Goal: Task Accomplishment & Management: Manage account settings

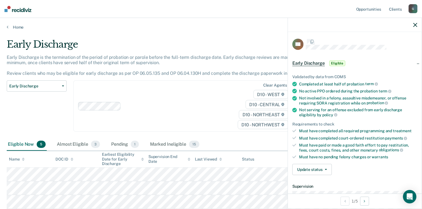
scroll to position [103, 0]
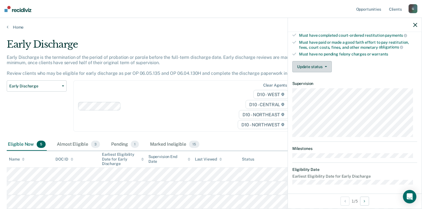
click at [309, 65] on button "Update status" at bounding box center [311, 66] width 39 height 11
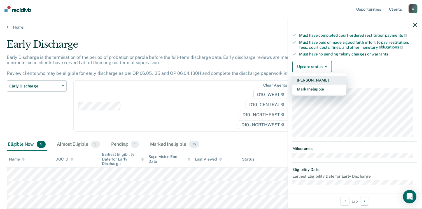
click at [314, 78] on button "[PERSON_NAME]" at bounding box center [319, 80] width 54 height 9
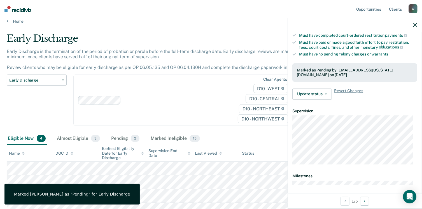
click at [174, 100] on div "Clear agents D10 - WEST D10 - CENTRAL D10 - NORTHEAST D10 - NORTHWEST" at bounding box center [183, 100] width 221 height 51
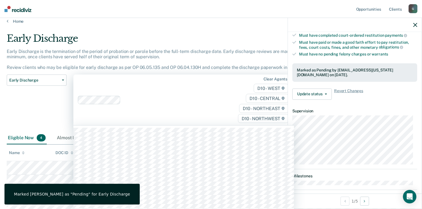
scroll to position [7, 0]
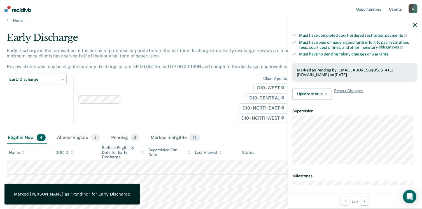
click at [48, 109] on div "Early Discharge Classification Review Early Discharge Minimum Telephone Reporti…" at bounding box center [37, 103] width 60 height 58
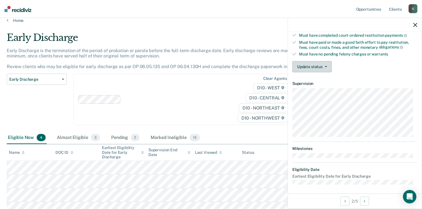
click at [299, 68] on button "Update status" at bounding box center [311, 66] width 39 height 11
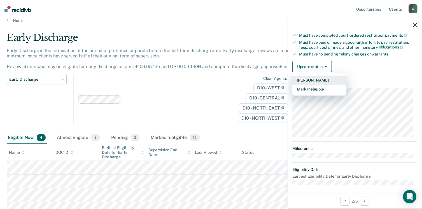
click at [304, 78] on button "[PERSON_NAME]" at bounding box center [319, 80] width 54 height 9
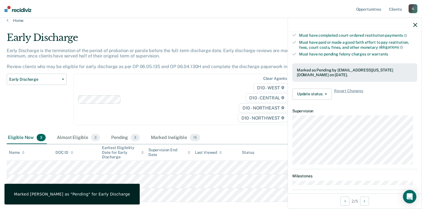
click at [20, 99] on div "Early Discharge Classification Review Early Discharge Minimum Telephone Reporti…" at bounding box center [37, 103] width 60 height 58
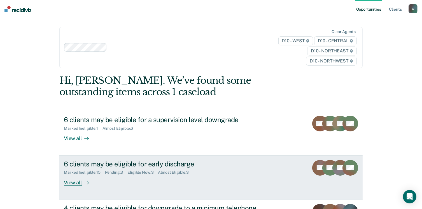
click at [76, 183] on div "View all" at bounding box center [79, 180] width 31 height 11
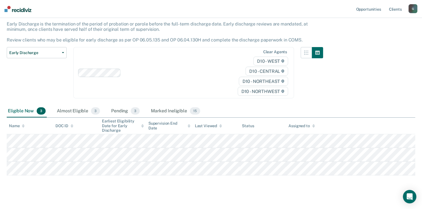
scroll to position [39, 0]
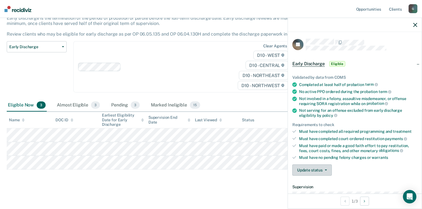
click at [308, 171] on button "Update status" at bounding box center [311, 169] width 39 height 11
click at [309, 181] on button "[PERSON_NAME]" at bounding box center [319, 183] width 54 height 9
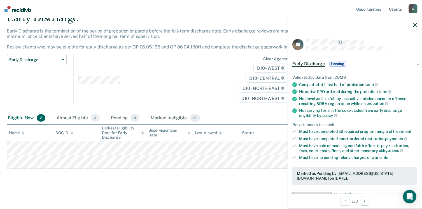
scroll to position [26, 0]
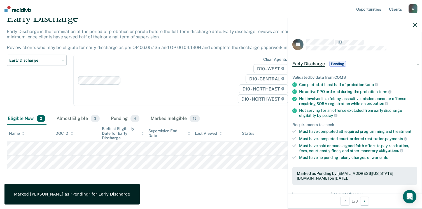
click at [173, 178] on div "Early Discharge Early Discharge is the termination of the period of probation o…" at bounding box center [211, 99] width 409 height 173
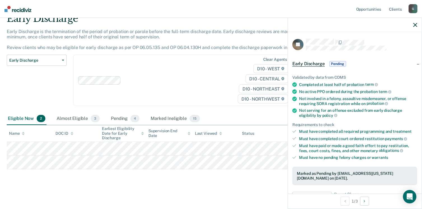
click at [152, 190] on main "Early Discharge Early Discharge is the termination of the period of probation o…" at bounding box center [211, 106] width 422 height 204
click at [417, 26] on icon "button" at bounding box center [415, 25] width 4 height 4
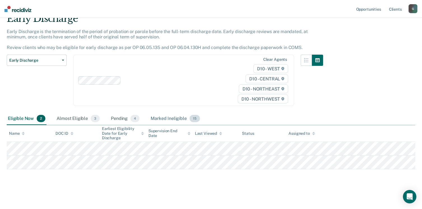
click at [172, 117] on div "Marked Ineligible 15" at bounding box center [175, 119] width 51 height 12
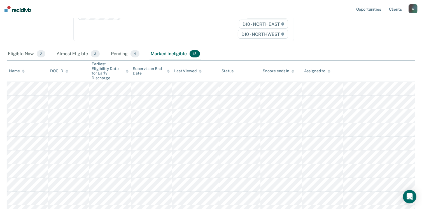
scroll to position [0, 0]
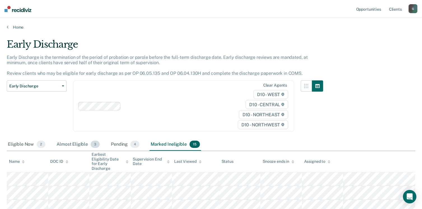
click at [73, 144] on div "Almost Eligible 3" at bounding box center [77, 144] width 45 height 12
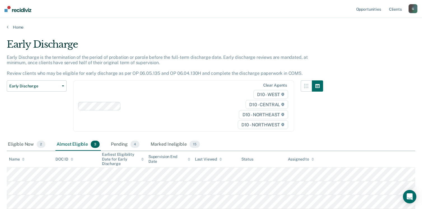
scroll to position [39, 0]
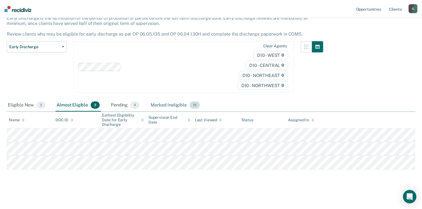
click at [170, 105] on div "Marked Ineligible 15" at bounding box center [175, 105] width 51 height 12
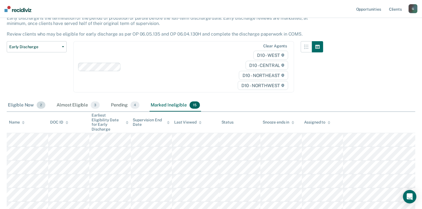
click at [24, 109] on div "Eligible Now 2" at bounding box center [27, 105] width 40 height 12
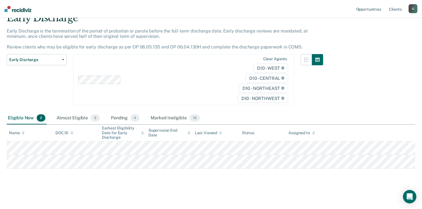
scroll to position [26, 0]
